Goal: Task Accomplishment & Management: Manage account settings

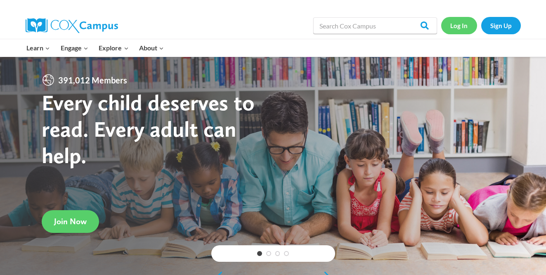
click at [459, 28] on link "Log In" at bounding box center [459, 25] width 36 height 17
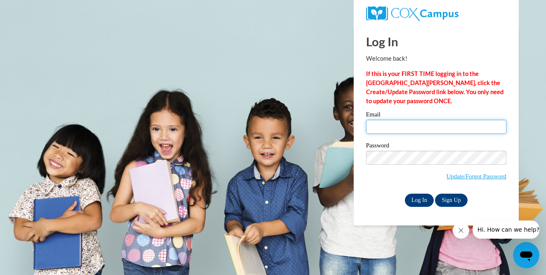
type input "sbeck@waukesha.k12.wi.us"
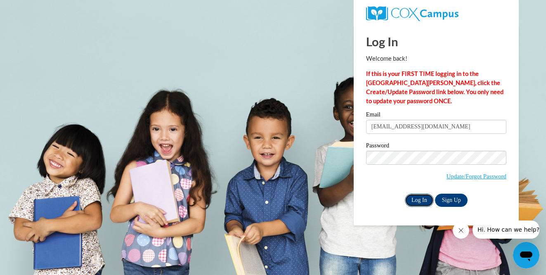
click at [417, 199] on input "Log In" at bounding box center [419, 199] width 29 height 13
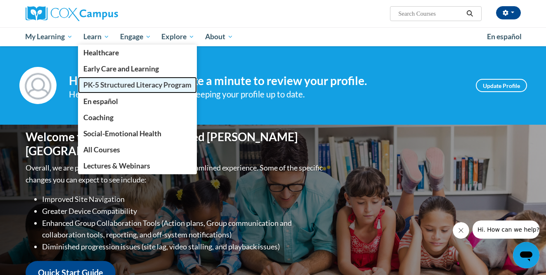
click at [105, 82] on span "PK-5 Structured Literacy Program" at bounding box center [137, 84] width 108 height 9
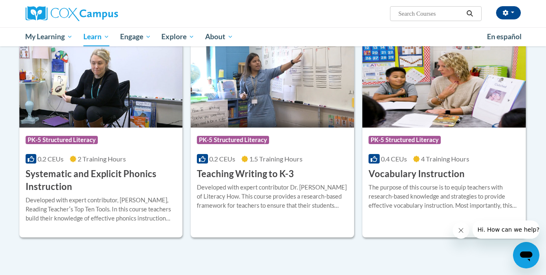
scroll to position [930, 0]
